Goal: Information Seeking & Learning: Learn about a topic

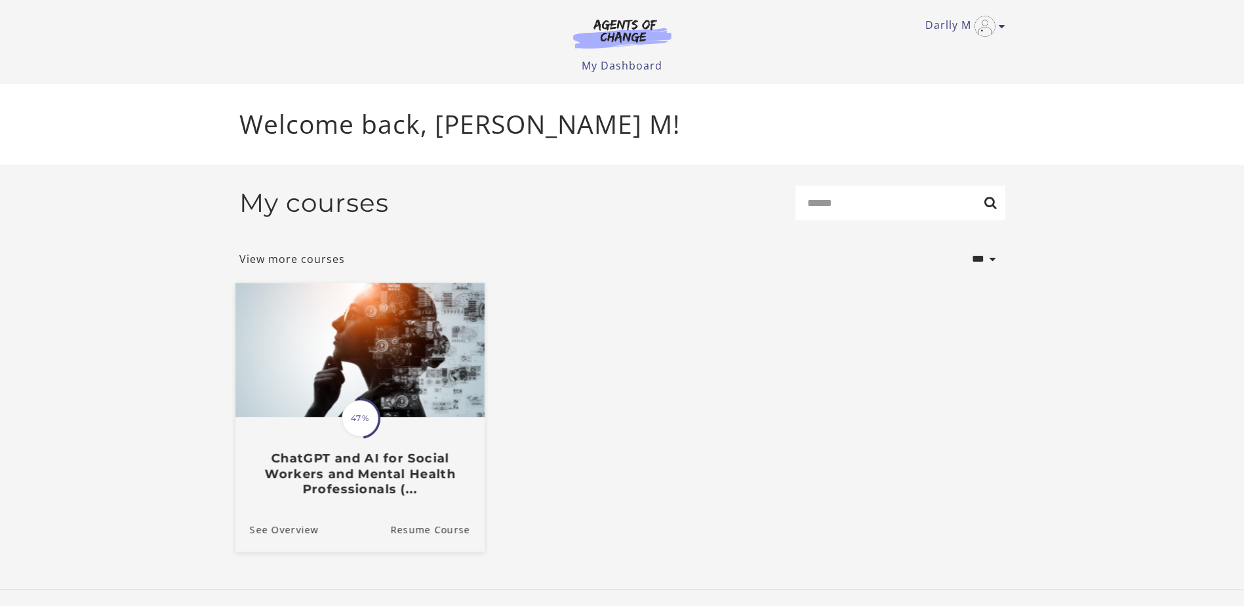
click at [444, 440] on div "Translation missing: en.liquid.partials.dashboard_course_card.progress_descript…" at bounding box center [359, 457] width 249 height 78
